Goal: Task Accomplishment & Management: Complete application form

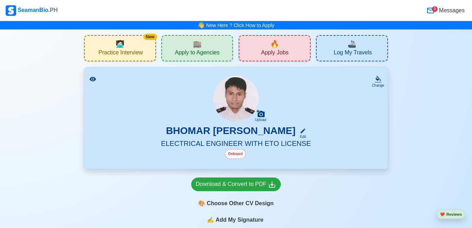
click at [277, 45] on span "🔥" at bounding box center [274, 44] width 9 height 11
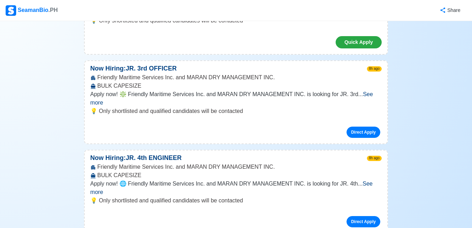
scroll to position [393, 0]
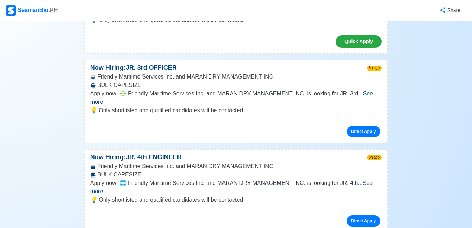
click at [373, 91] on span "See more" at bounding box center [231, 98] width 282 height 14
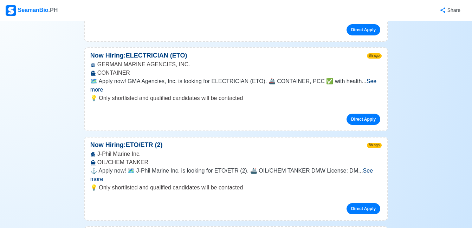
scroll to position [913, 0]
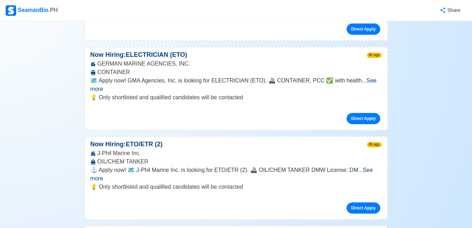
click at [373, 167] on span "See more" at bounding box center [231, 174] width 282 height 14
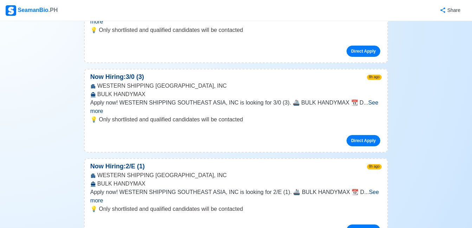
scroll to position [2192, 0]
